Goal: Information Seeking & Learning: Learn about a topic

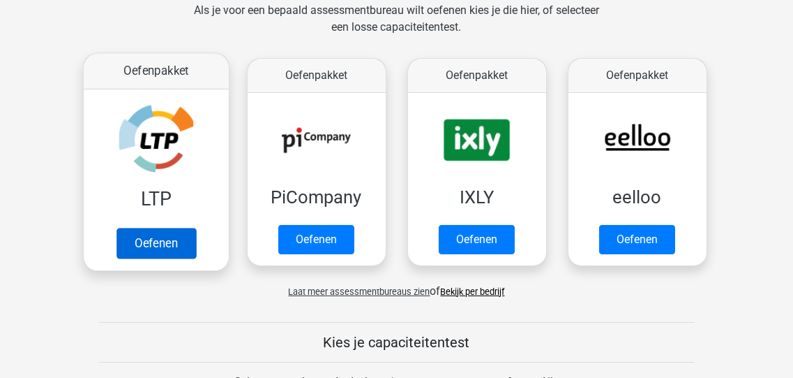
scroll to position [335, 0]
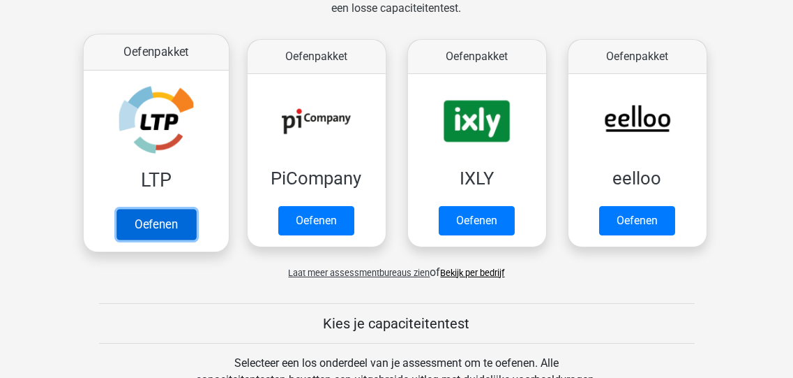
click at [151, 220] on link "Oefenen" at bounding box center [156, 224] width 80 height 31
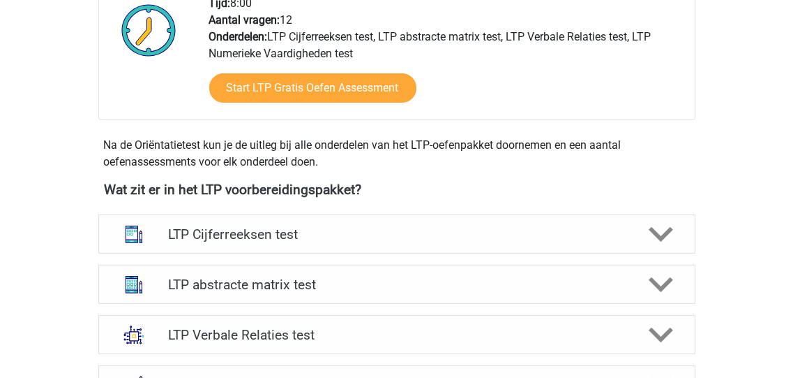
scroll to position [446, 0]
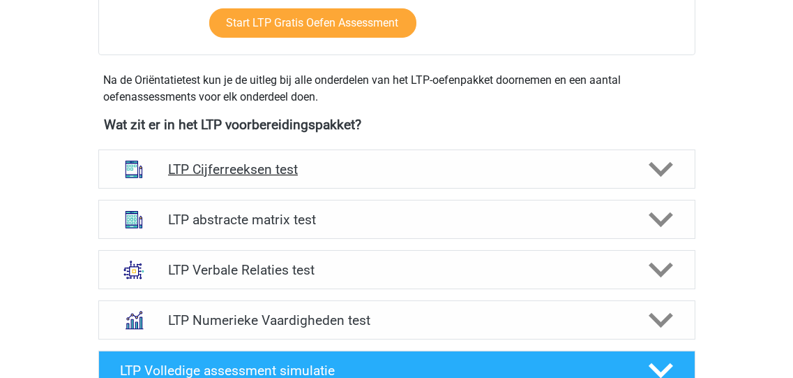
click at [659, 168] on polygon at bounding box center [661, 169] width 24 height 15
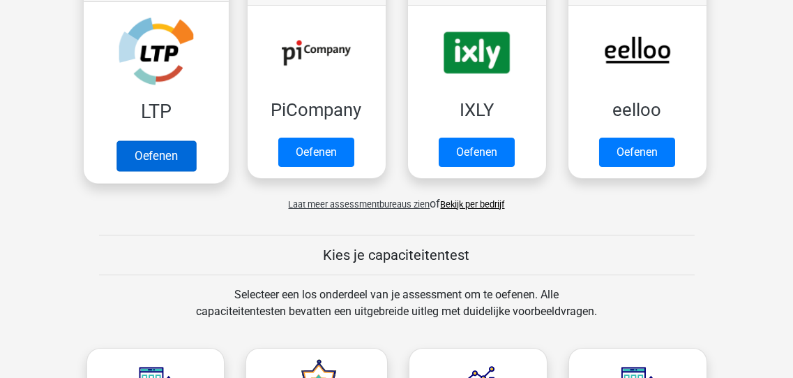
scroll to position [279, 0]
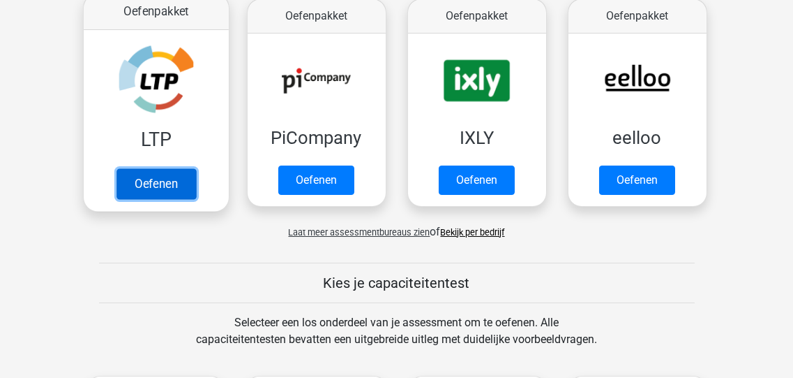
click at [154, 183] on link "Oefenen" at bounding box center [156, 183] width 80 height 31
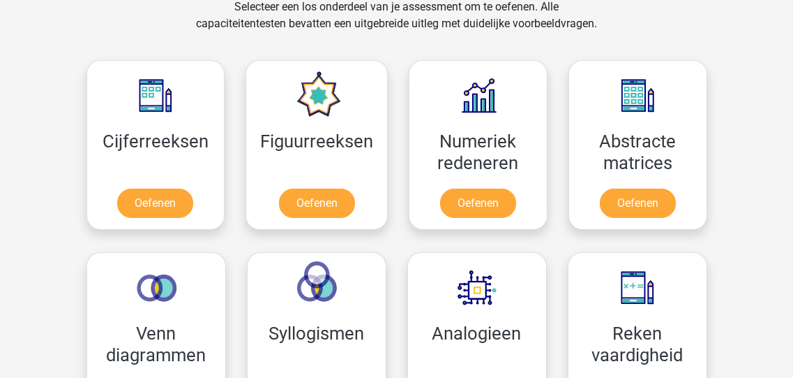
scroll to position [614, 0]
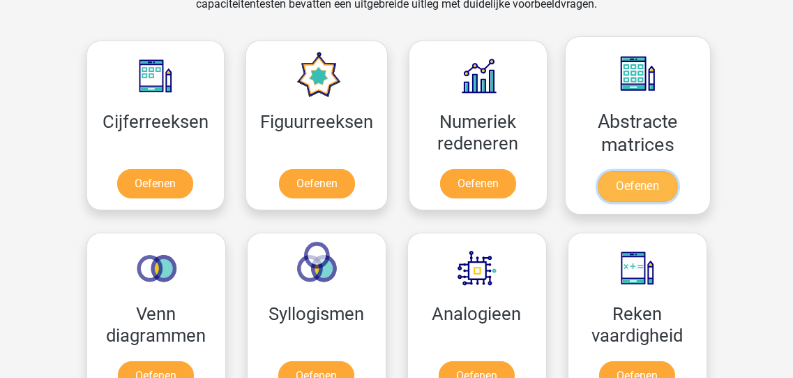
click at [641, 171] on link "Oefenen" at bounding box center [638, 186] width 80 height 31
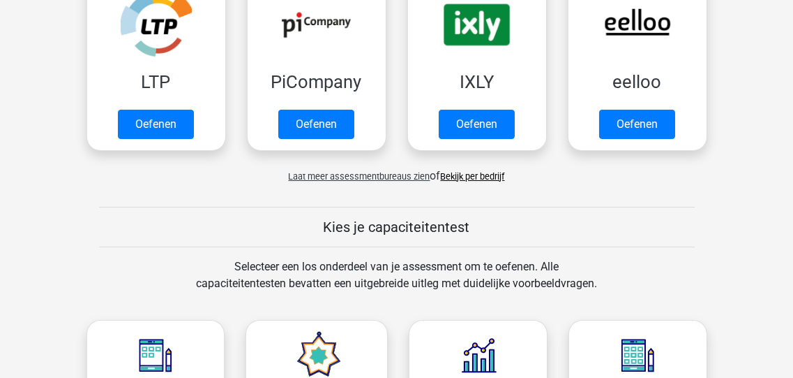
scroll to position [223, 0]
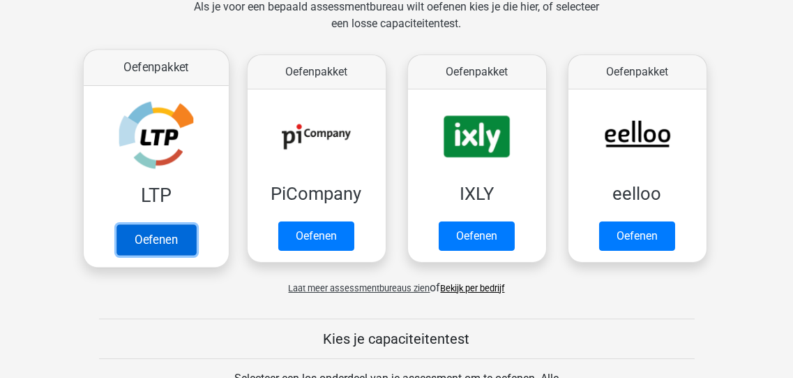
click at [154, 224] on link "Oefenen" at bounding box center [156, 239] width 80 height 31
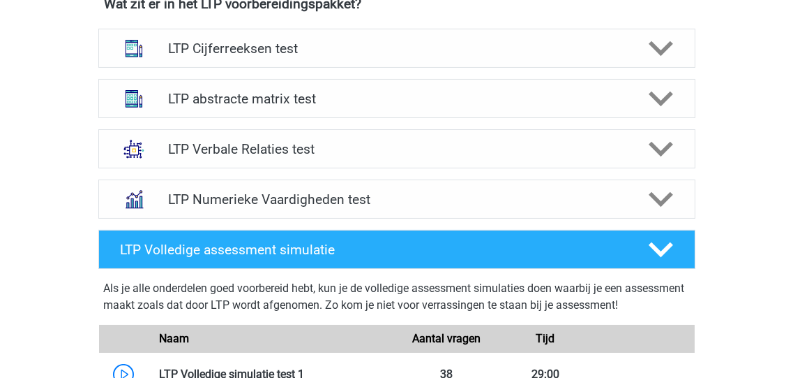
scroll to position [446, 0]
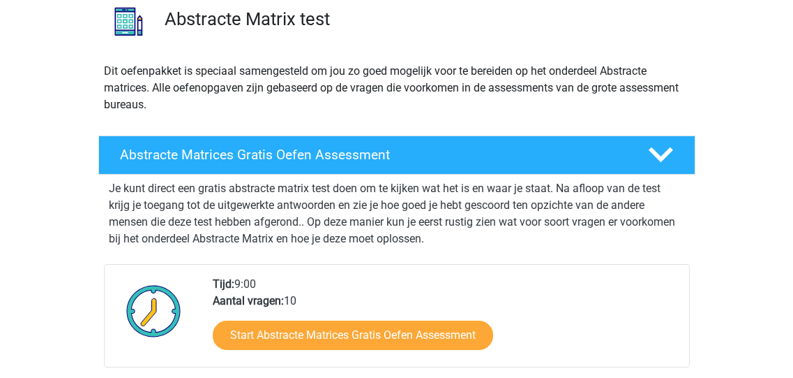
scroll to position [112, 0]
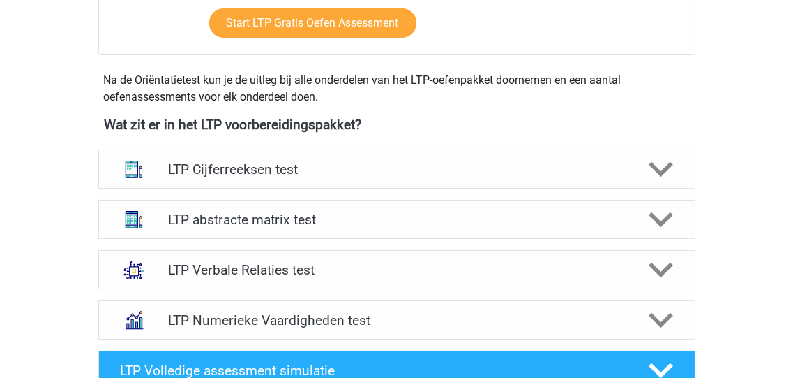
scroll to position [502, 0]
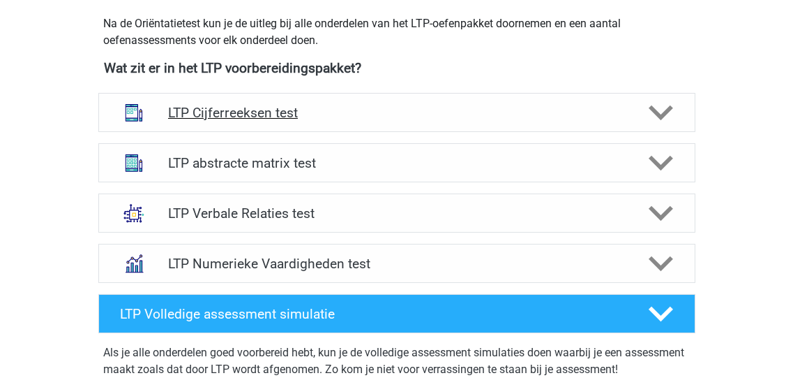
click at [655, 112] on polygon at bounding box center [661, 112] width 24 height 15
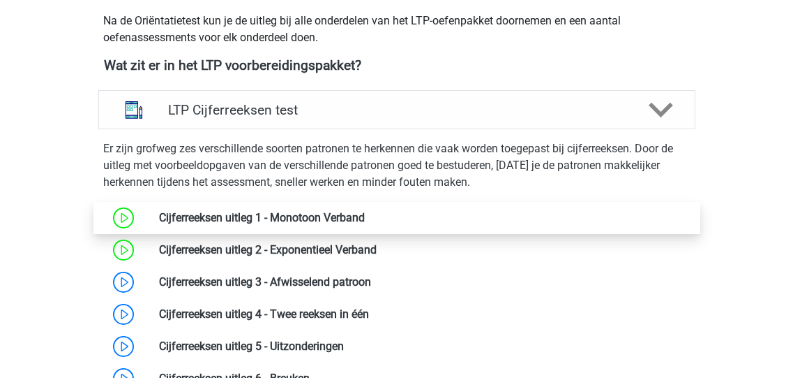
scroll to position [558, 0]
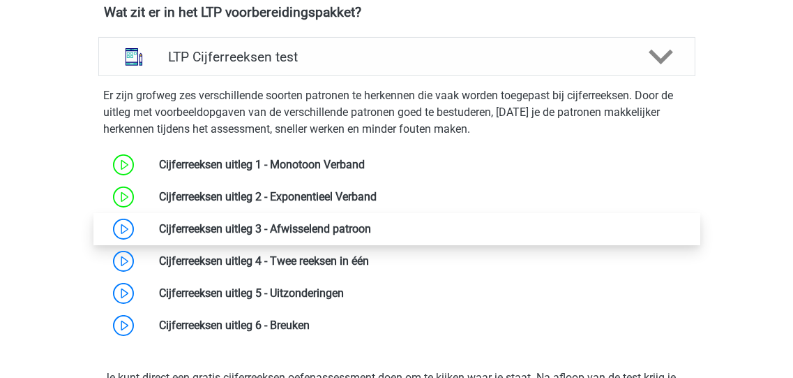
click at [371, 227] on link at bounding box center [371, 228] width 0 height 13
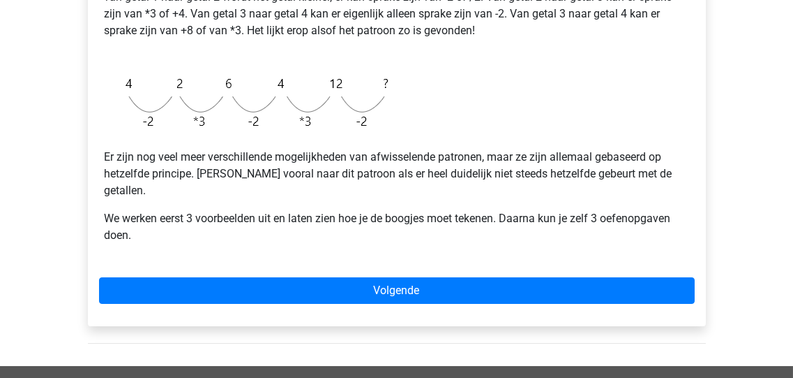
scroll to position [502, 0]
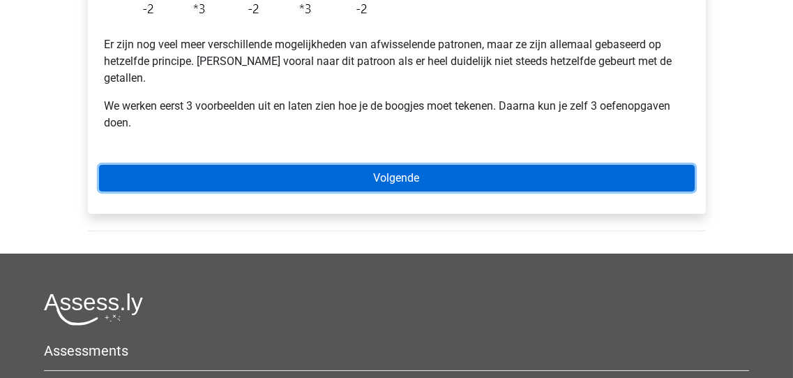
click at [390, 165] on link "Volgende" at bounding box center [397, 178] width 596 height 27
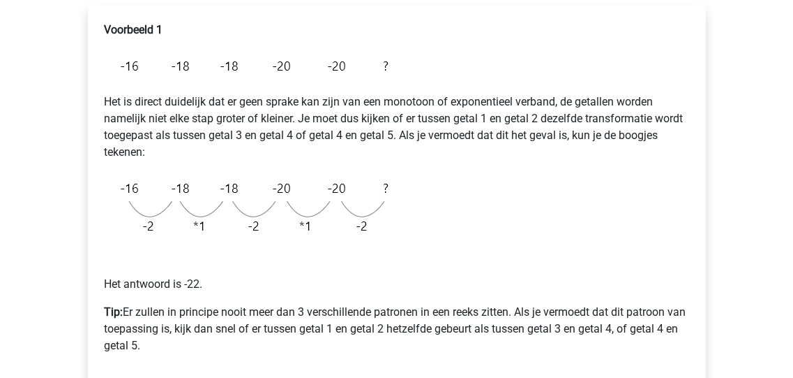
scroll to position [335, 0]
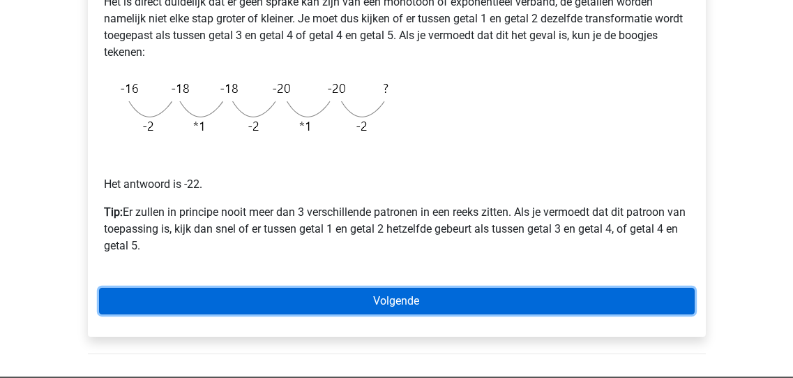
click at [395, 299] on link "Volgende" at bounding box center [397, 301] width 596 height 27
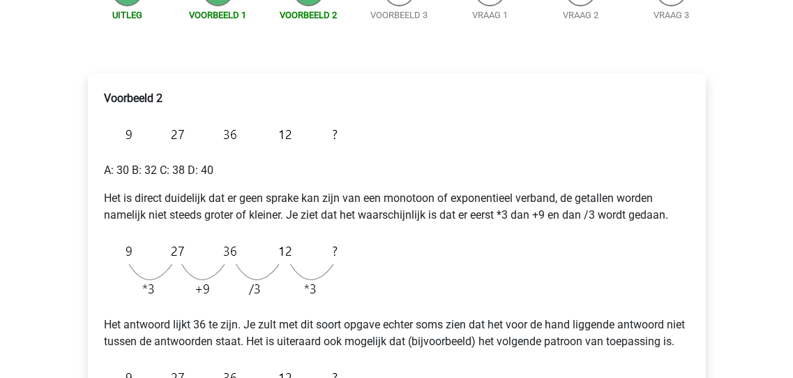
scroll to position [223, 0]
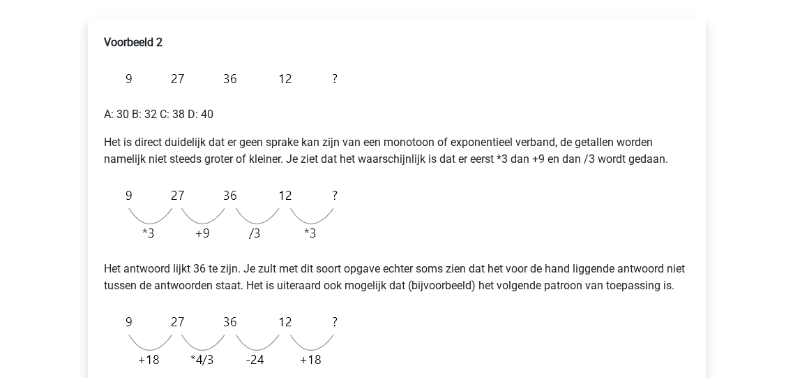
click at [230, 34] on p "Voorbeeld 2" at bounding box center [397, 42] width 585 height 17
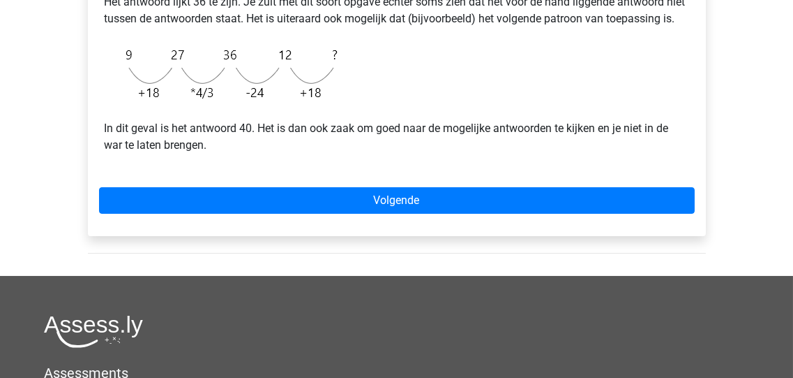
scroll to position [502, 0]
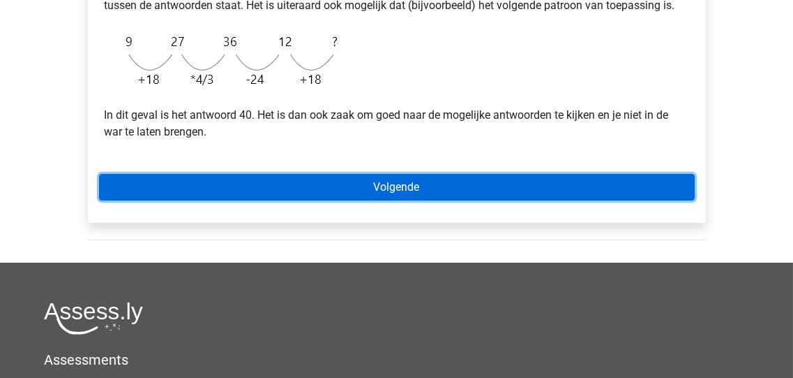
drag, startPoint x: 388, startPoint y: 202, endPoint x: 432, endPoint y: 236, distance: 55.3
click at [388, 200] on link "Volgende" at bounding box center [397, 187] width 596 height 27
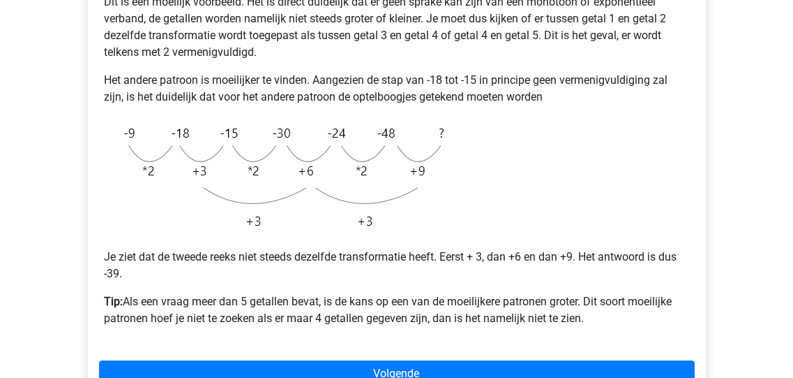
scroll to position [390, 0]
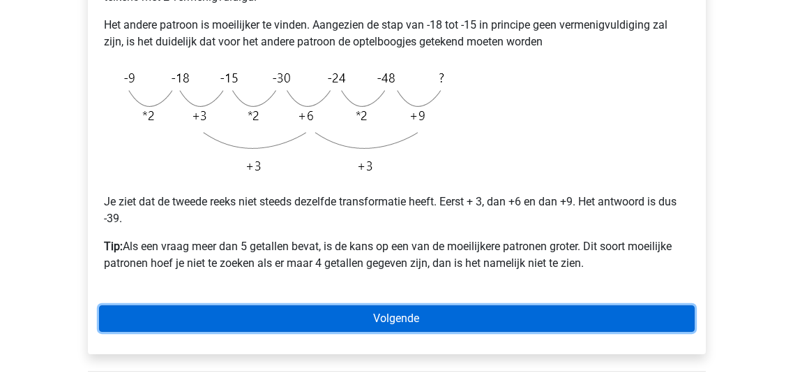
click at [414, 320] on link "Volgende" at bounding box center [397, 318] width 596 height 27
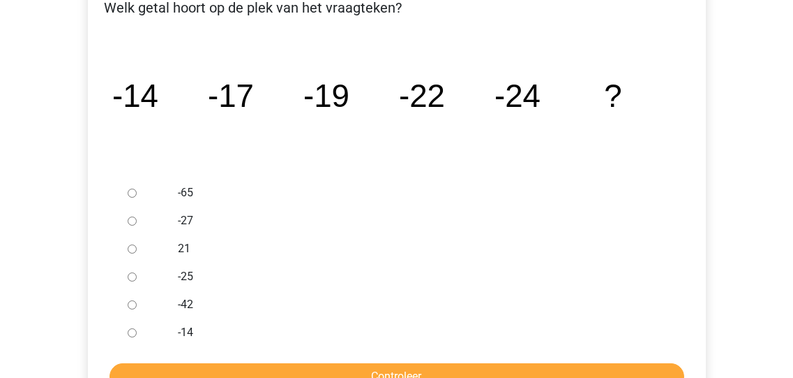
scroll to position [279, 0]
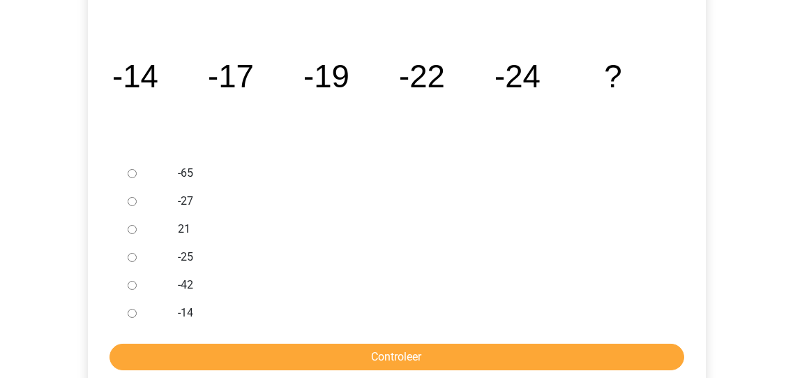
click at [131, 203] on input "-27" at bounding box center [132, 201] width 9 height 9
radio input "true"
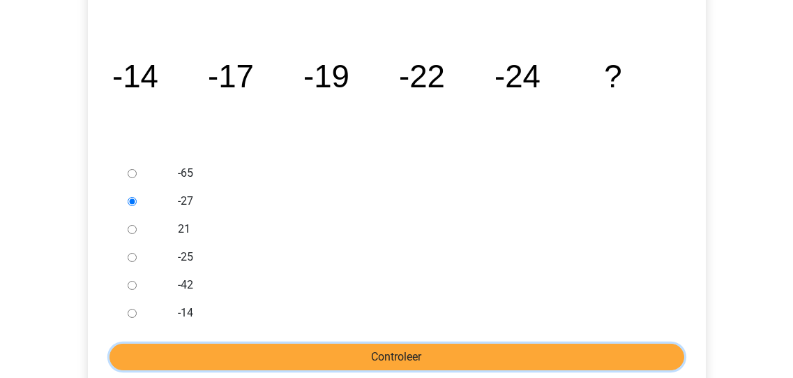
click at [411, 355] on input "Controleer" at bounding box center [397, 356] width 575 height 27
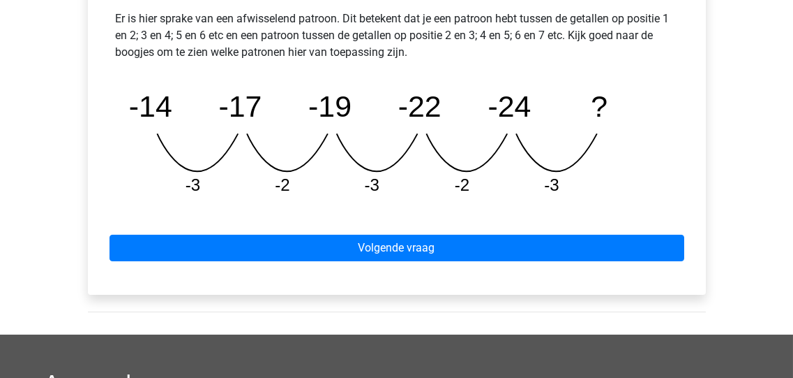
scroll to position [669, 0]
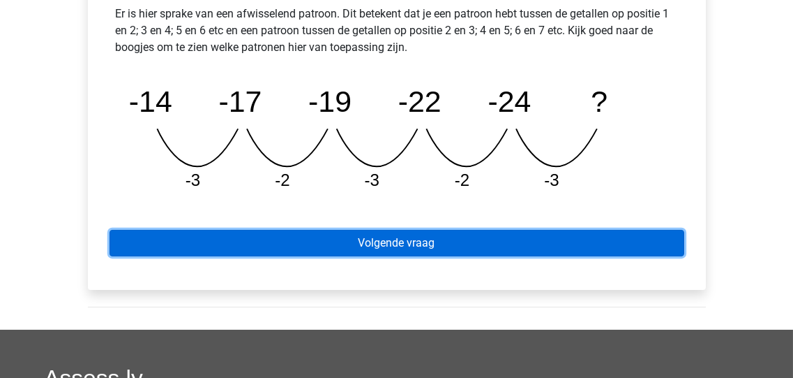
click at [394, 241] on link "Volgende vraag" at bounding box center [397, 243] width 575 height 27
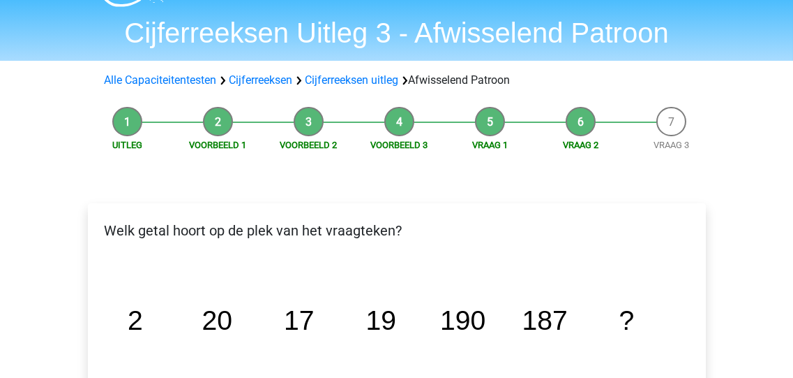
scroll to position [56, 0]
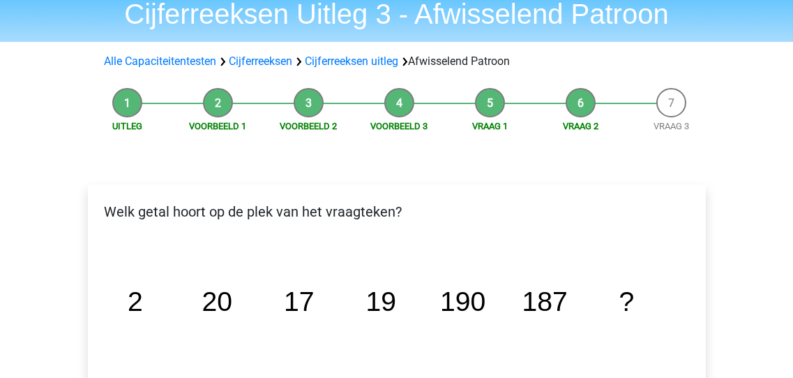
drag, startPoint x: 67, startPoint y: 197, endPoint x: 69, endPoint y: 190, distance: 8.0
click at [67, 197] on div "Uitleg Voorbeeld 1 Voorbeeld 2 Voorbeeld 3 Vraag 1 Vraag 2 Vraag 3 Welk getal h…" at bounding box center [397, 368] width 663 height 574
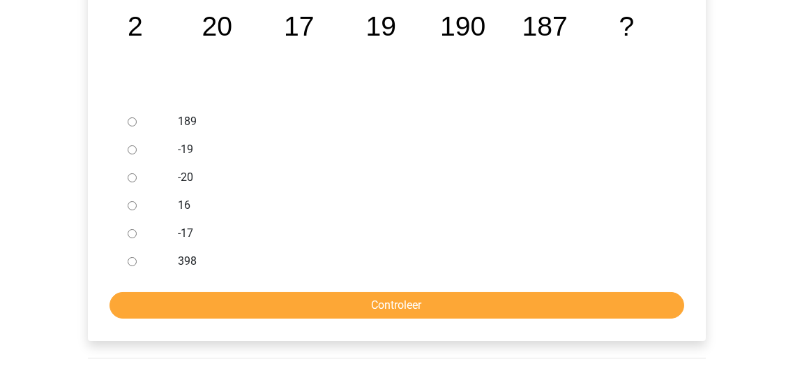
scroll to position [335, 0]
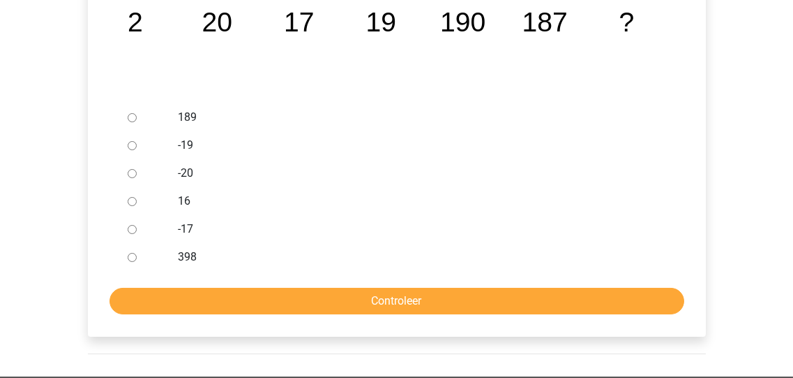
click at [132, 117] on input "189" at bounding box center [132, 117] width 9 height 9
radio input "true"
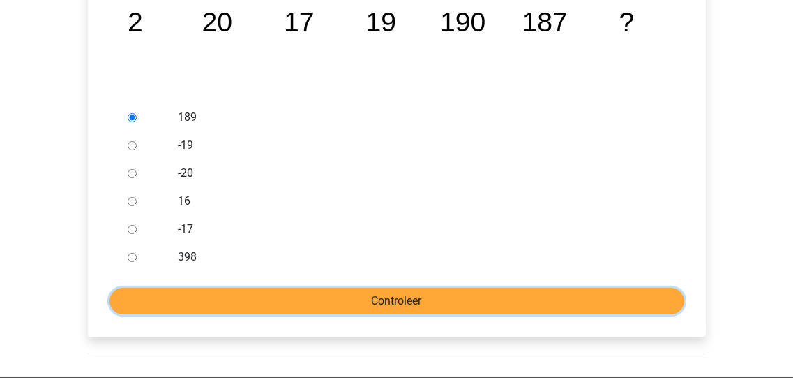
click at [410, 301] on input "Controleer" at bounding box center [397, 301] width 575 height 27
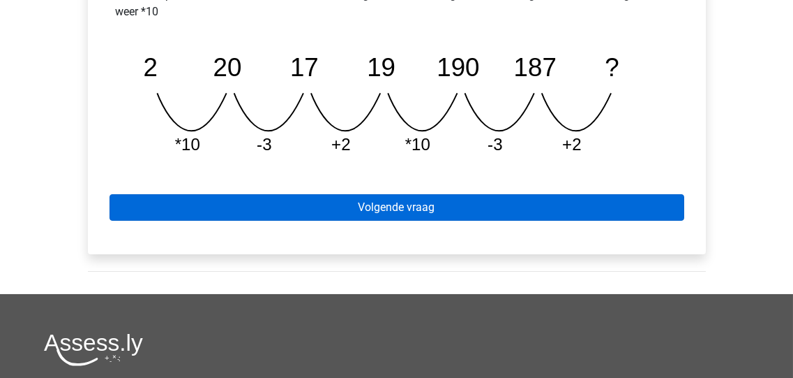
scroll to position [669, 0]
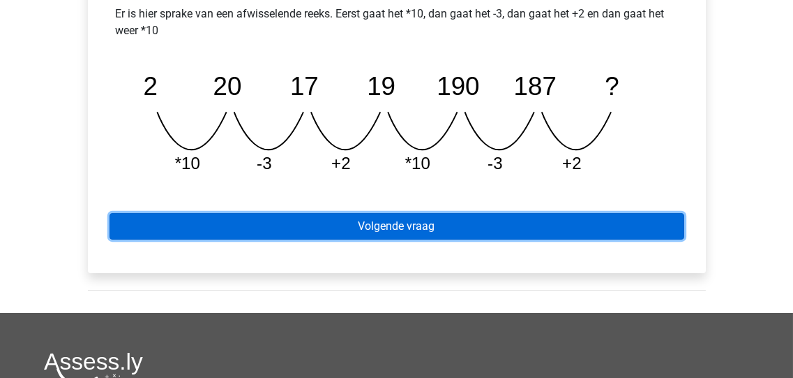
click at [391, 226] on link "Volgende vraag" at bounding box center [397, 226] width 575 height 27
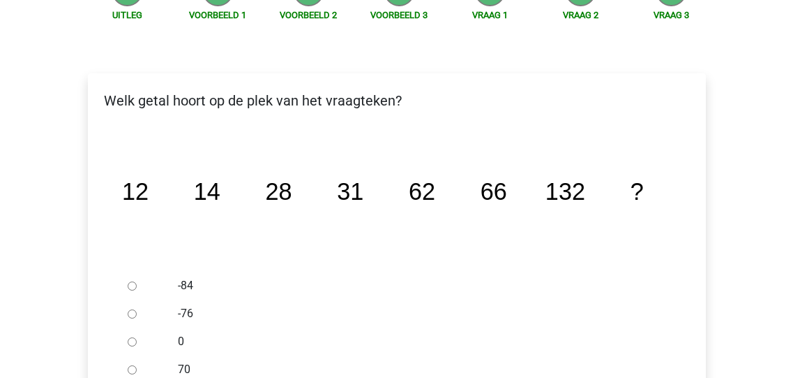
scroll to position [223, 0]
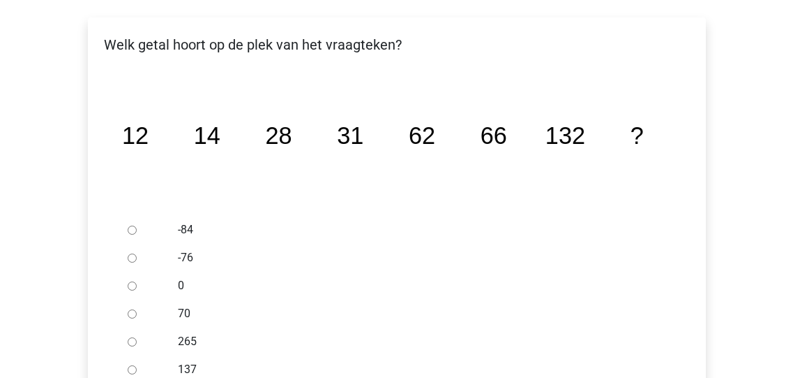
click at [66, 239] on div "Uitleg Voorbeeld 1 Voorbeeld 2 Voorbeeld 3 Vraag 1 Vraag 2 Vraag 3 Welk getal h…" at bounding box center [397, 201] width 663 height 574
click at [128, 366] on input "137" at bounding box center [132, 369] width 9 height 9
radio input "true"
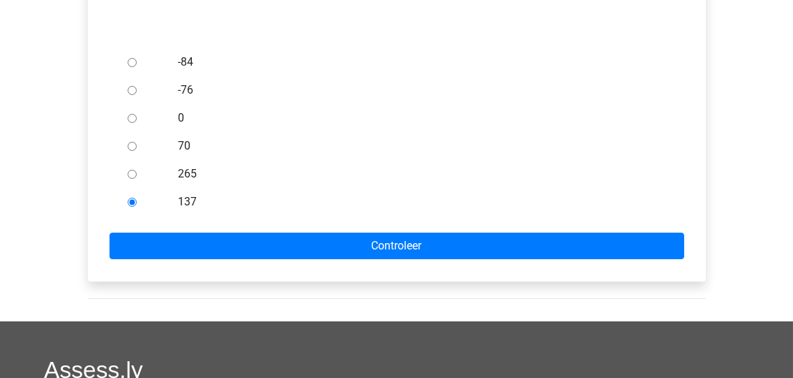
scroll to position [390, 0]
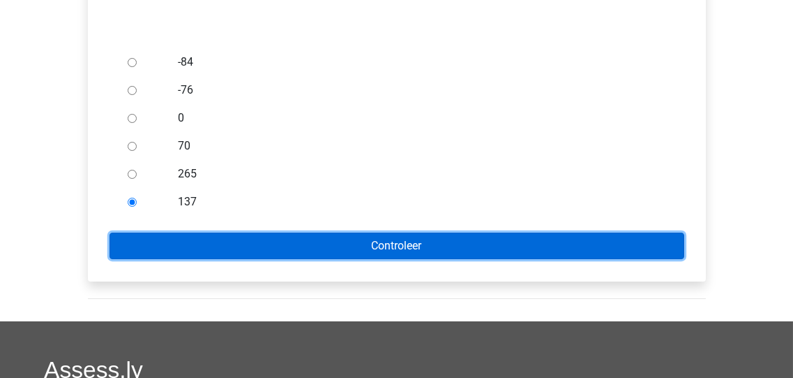
click at [417, 243] on input "Controleer" at bounding box center [397, 245] width 575 height 27
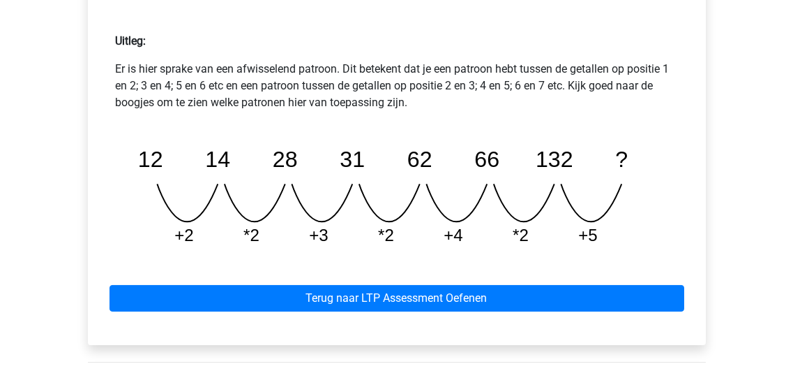
scroll to position [613, 0]
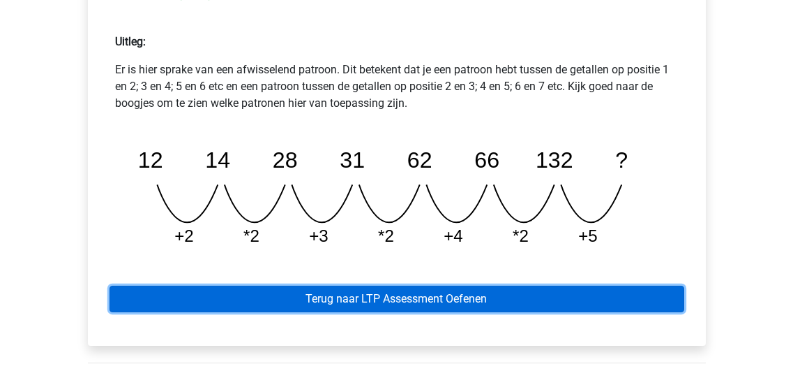
click at [386, 297] on link "Terug naar LTP Assessment Oefenen" at bounding box center [397, 298] width 575 height 27
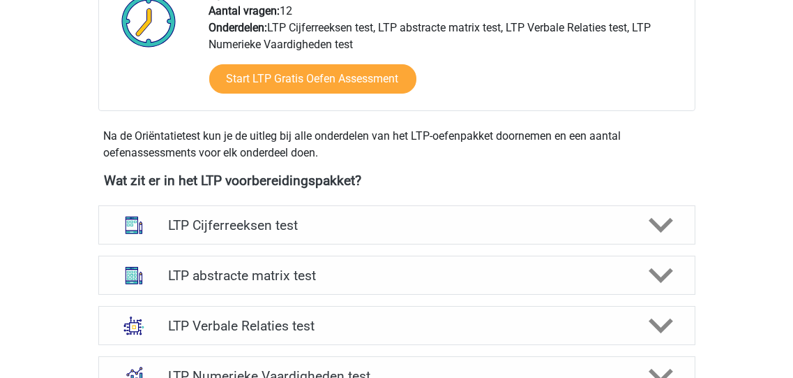
scroll to position [446, 0]
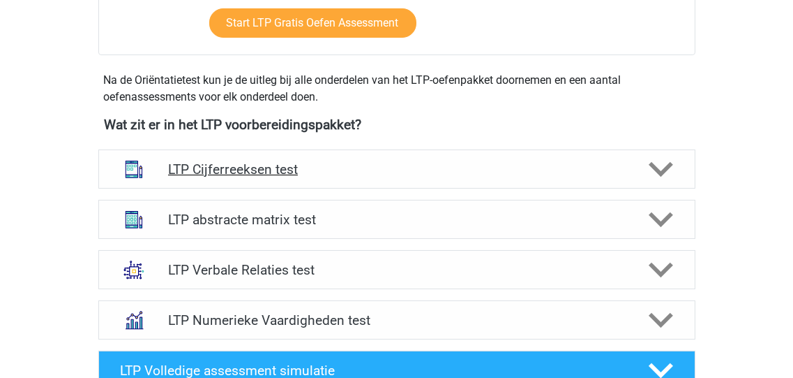
click at [657, 164] on icon at bounding box center [661, 169] width 24 height 24
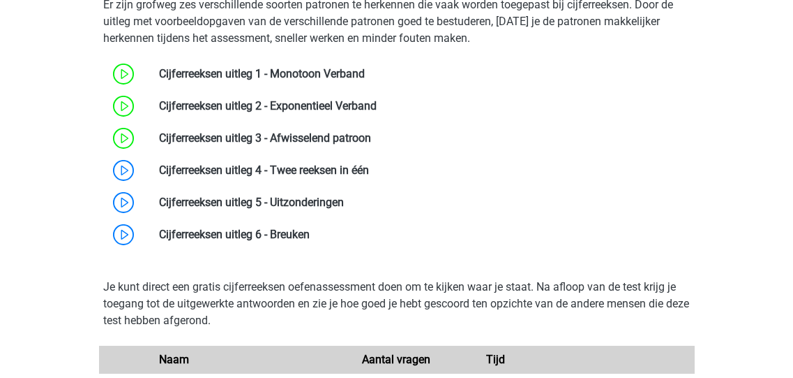
scroll to position [669, 0]
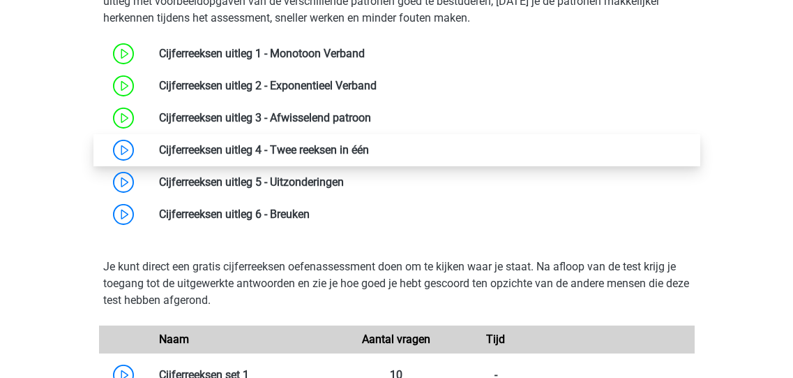
click at [369, 148] on link at bounding box center [369, 149] width 0 height 13
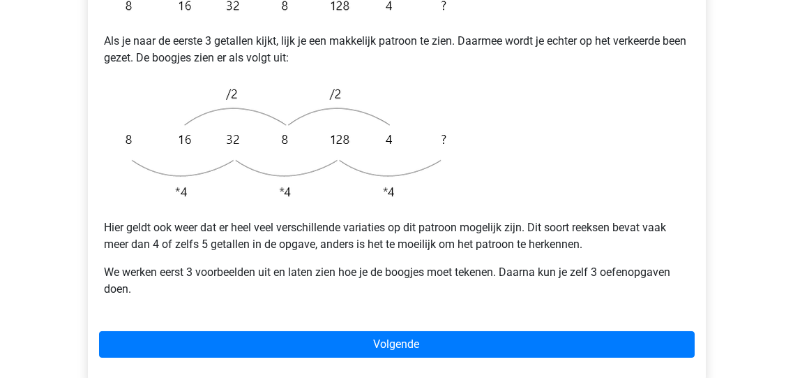
scroll to position [390, 0]
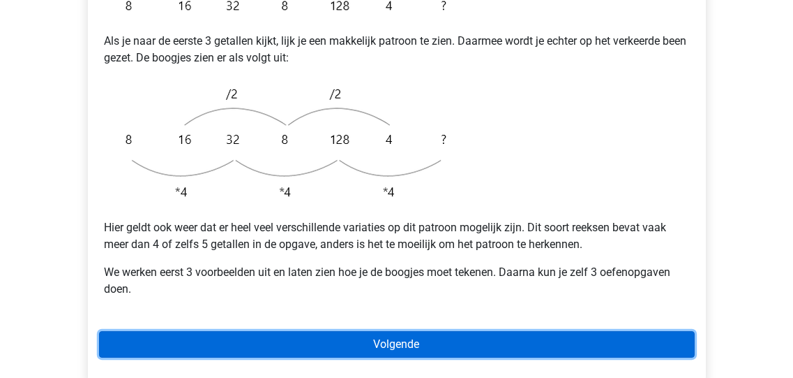
click at [412, 331] on link "Volgende" at bounding box center [397, 344] width 596 height 27
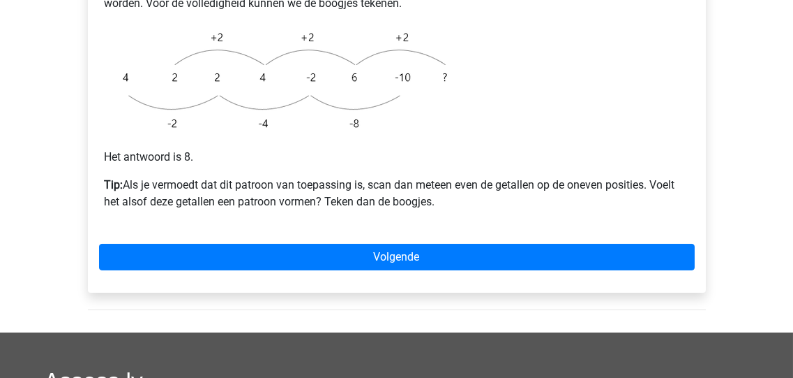
scroll to position [502, 0]
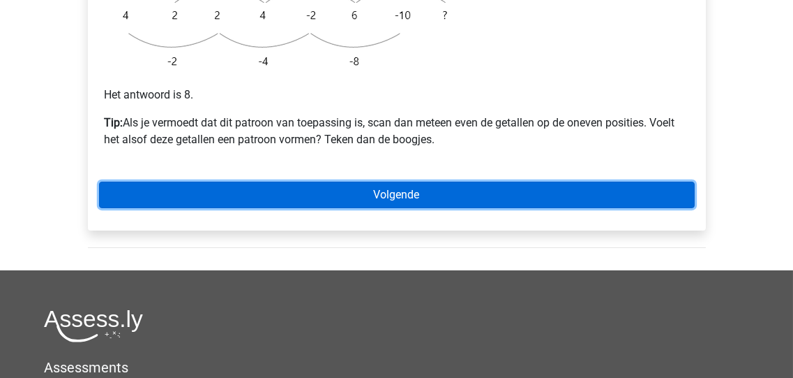
click at [392, 181] on link "Volgende" at bounding box center [397, 194] width 596 height 27
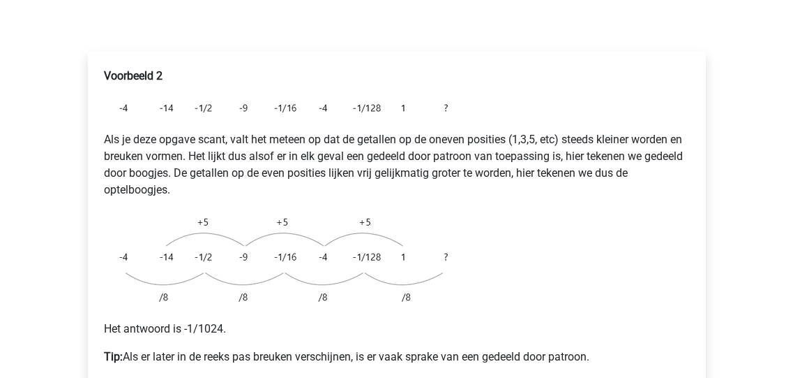
scroll to position [279, 0]
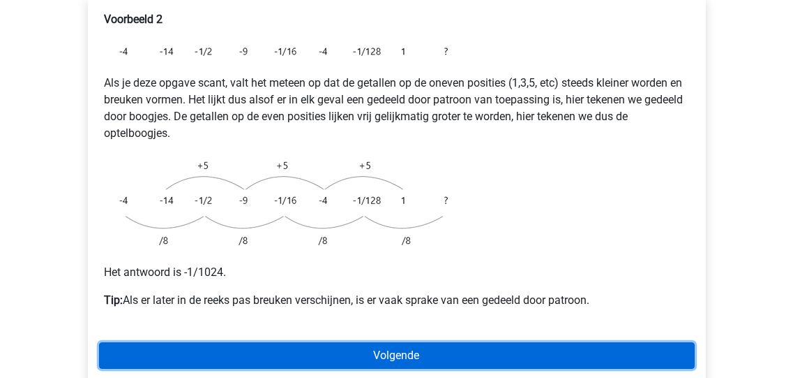
click at [416, 342] on link "Volgende" at bounding box center [397, 355] width 596 height 27
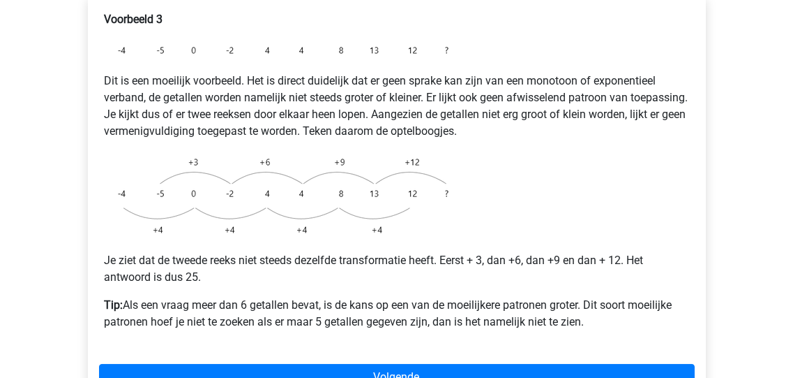
scroll to position [390, 0]
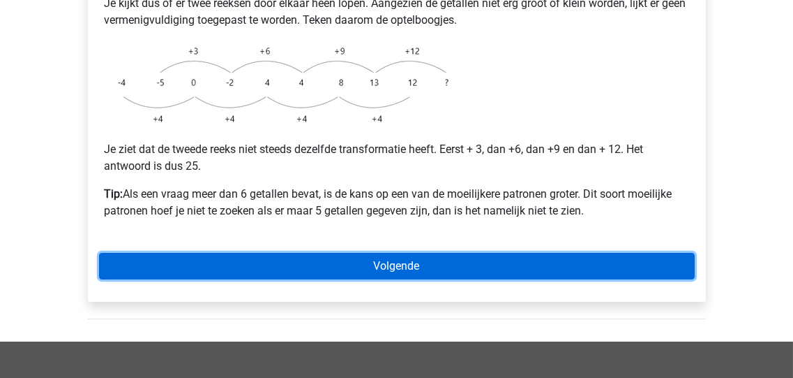
click at [405, 253] on link "Volgende" at bounding box center [397, 266] width 596 height 27
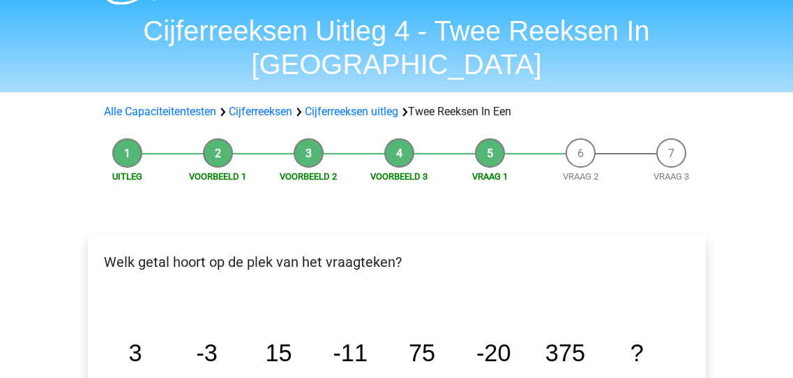
scroll to position [56, 0]
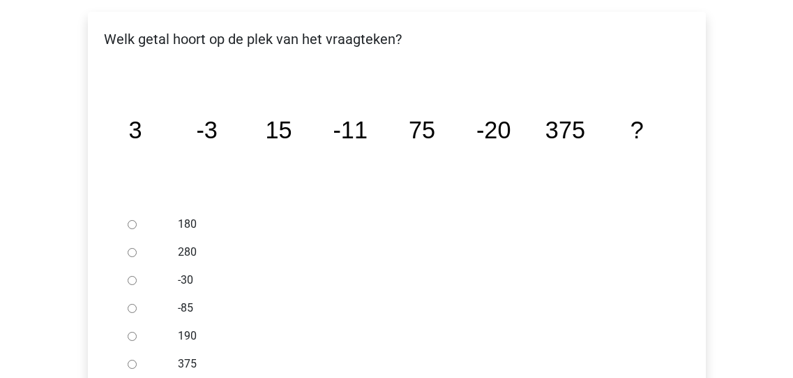
scroll to position [279, 0]
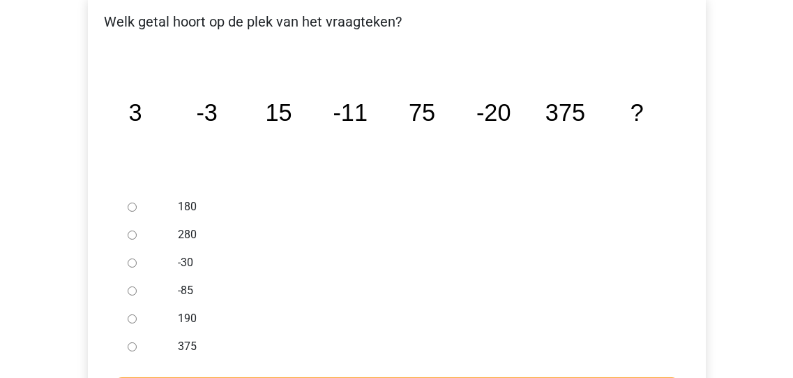
click at [131, 258] on input "-30" at bounding box center [132, 262] width 9 height 9
radio input "true"
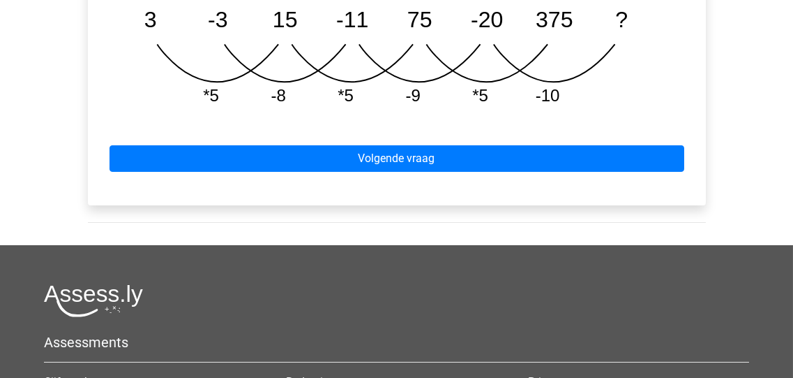
scroll to position [837, 0]
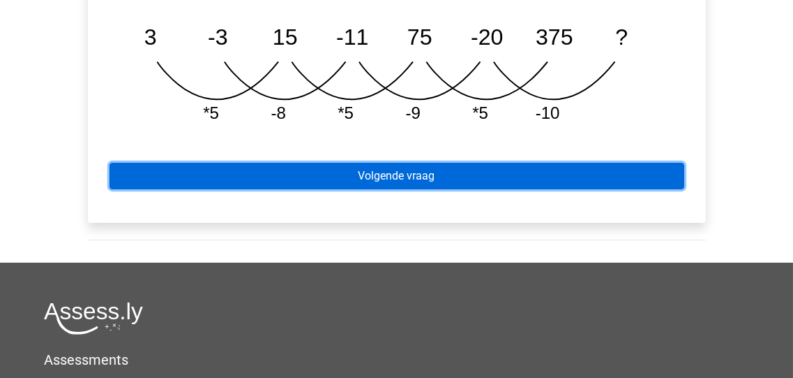
click at [396, 163] on link "Volgende vraag" at bounding box center [397, 176] width 575 height 27
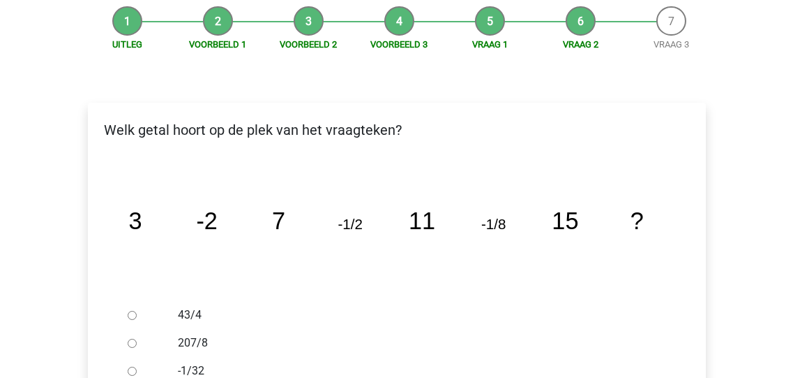
scroll to position [279, 0]
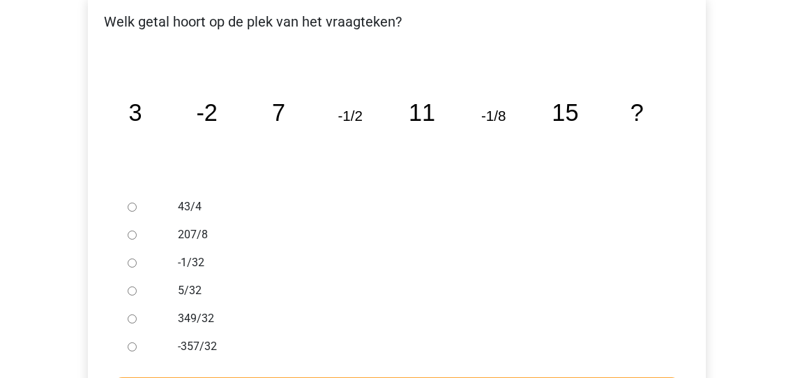
click at [134, 258] on input "-1/32" at bounding box center [132, 262] width 9 height 9
radio input "true"
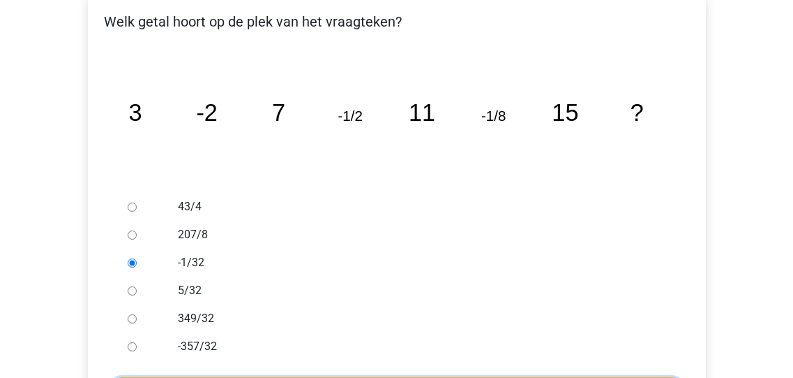
drag, startPoint x: 424, startPoint y: 353, endPoint x: 441, endPoint y: 350, distance: 17.0
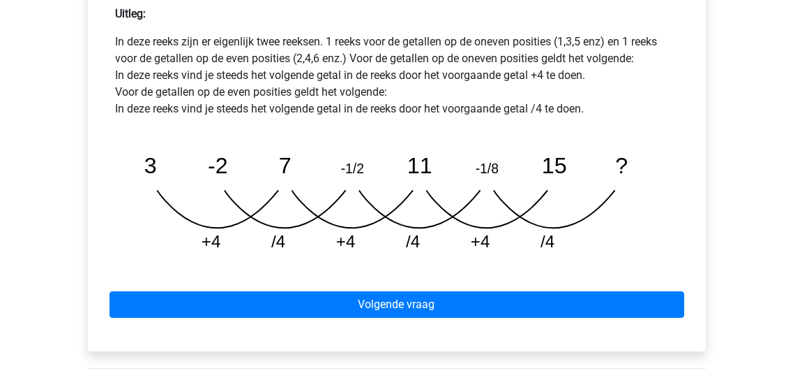
scroll to position [669, 0]
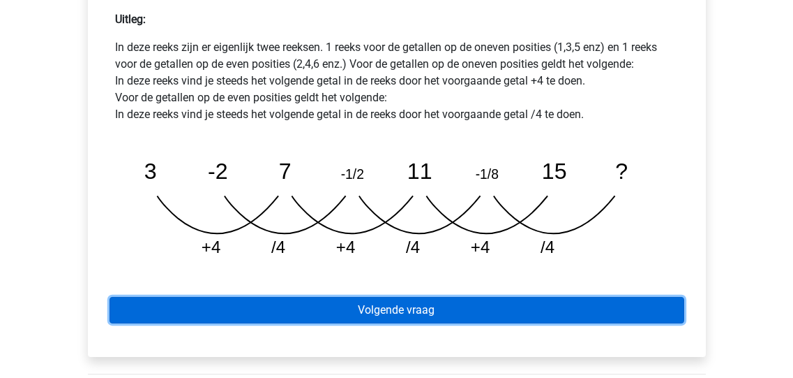
click at [445, 297] on link "Volgende vraag" at bounding box center [397, 310] width 575 height 27
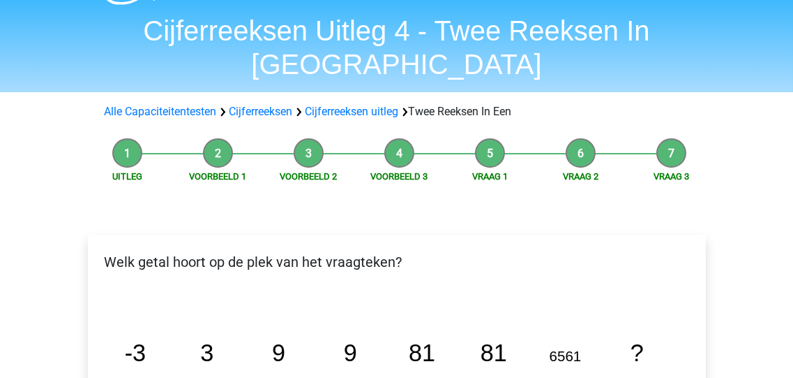
scroll to position [56, 0]
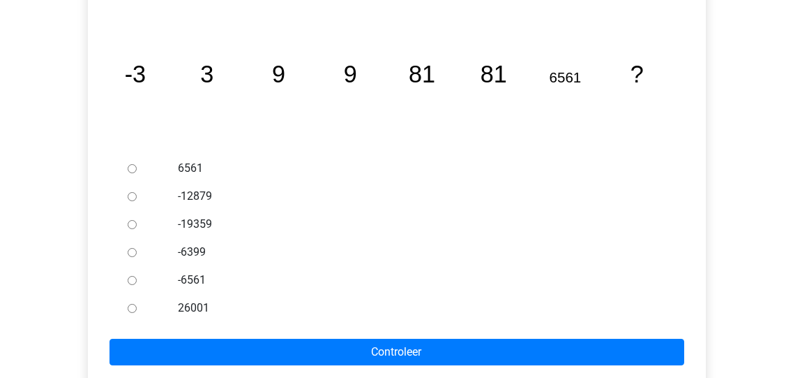
scroll to position [335, 0]
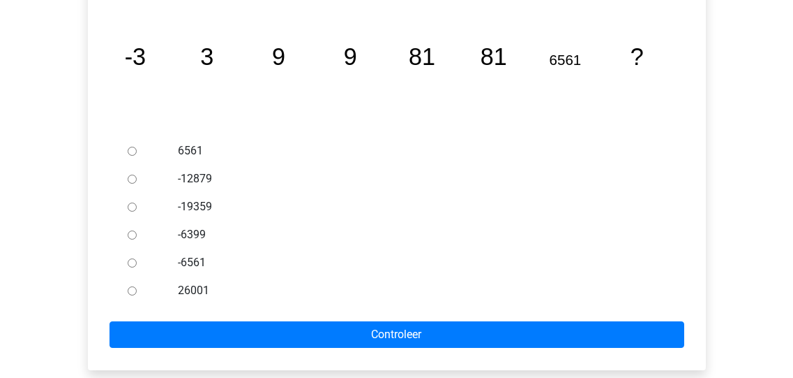
click at [130, 258] on input "-6561" at bounding box center [132, 262] width 9 height 9
radio input "true"
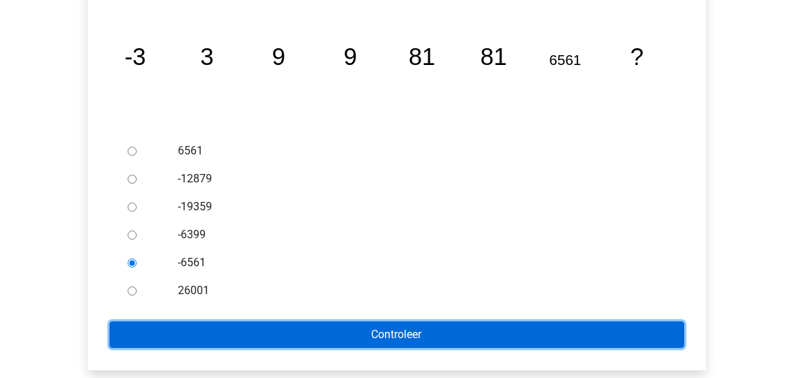
click at [377, 321] on input "Controleer" at bounding box center [397, 334] width 575 height 27
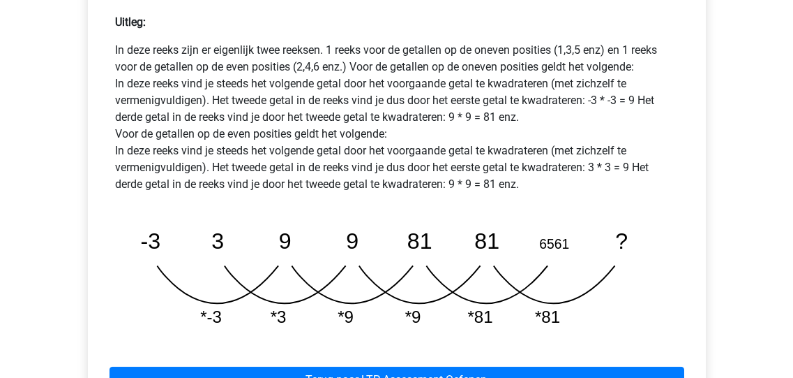
scroll to position [669, 0]
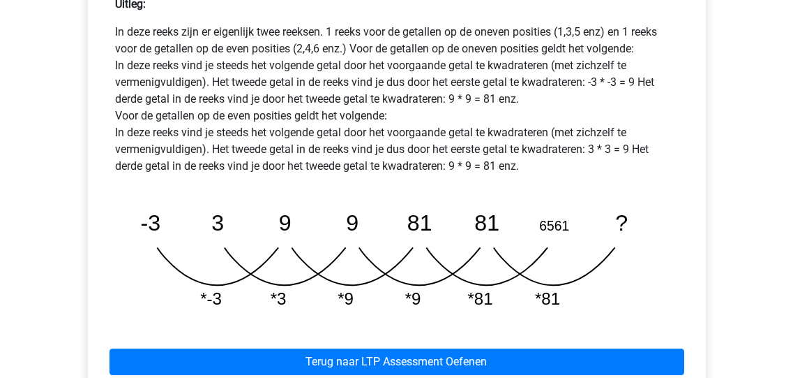
click at [105, 184] on div "In deze reeks zijn er eigenlijk twee reeksen. 1 reeks voor de getallen op de on…" at bounding box center [397, 172] width 596 height 297
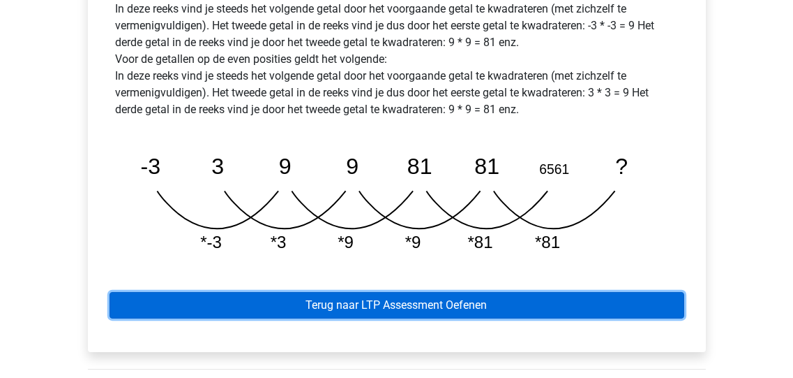
click at [391, 292] on link "Terug naar LTP Assessment Oefenen" at bounding box center [397, 305] width 575 height 27
